Goal: Task Accomplishment & Management: Manage account settings

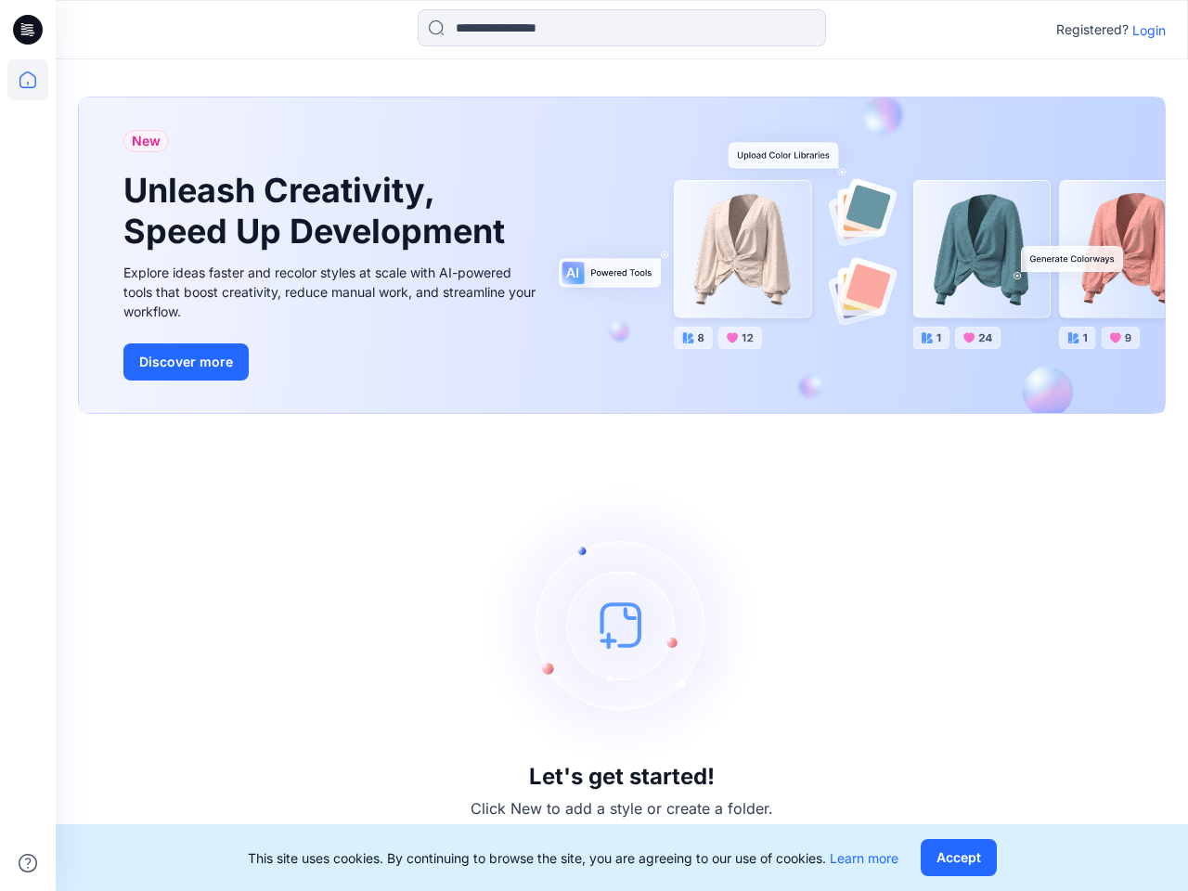
click at [594, 445] on div "Let's get started! Click New to add a style or create a folder." at bounding box center [622, 652] width 1088 height 432
click at [29, 30] on icon at bounding box center [30, 30] width 7 height 1
click at [28, 80] on icon at bounding box center [27, 79] width 41 height 41
click at [28, 863] on icon at bounding box center [28, 863] width 19 height 19
click at [622, 28] on input at bounding box center [622, 27] width 408 height 37
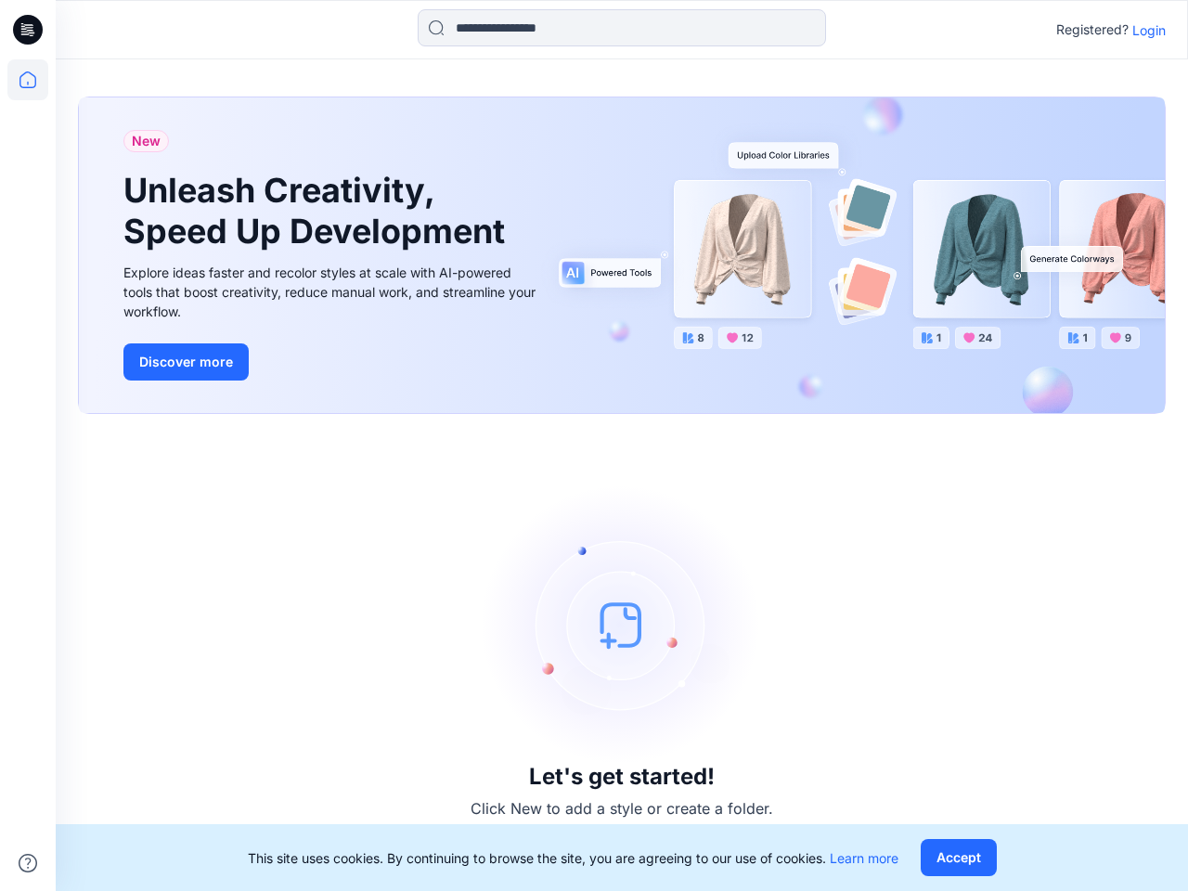
click at [1149, 30] on p "Login" at bounding box center [1148, 29] width 33 height 19
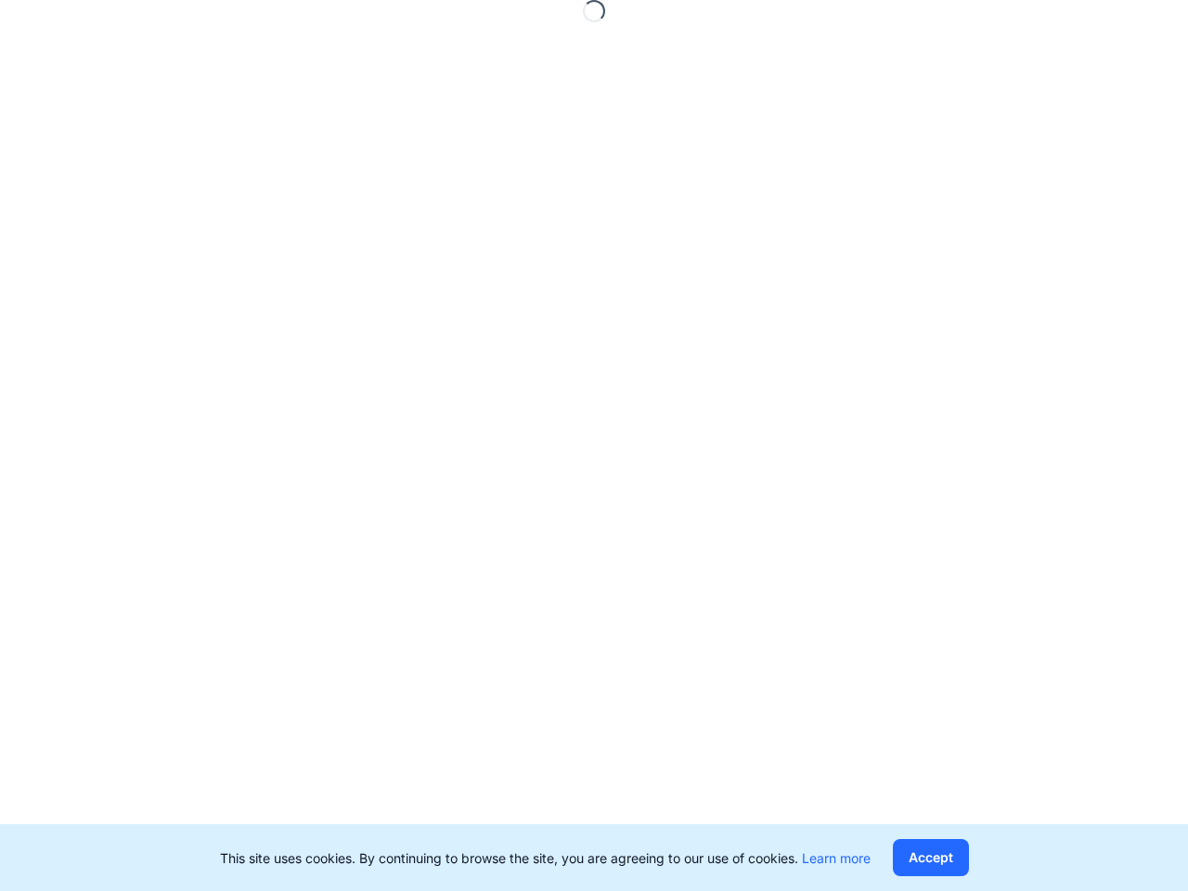
click at [958, 857] on button "Accept" at bounding box center [931, 857] width 76 height 37
